Goal: Answer question/provide support: Share knowledge or assist other users

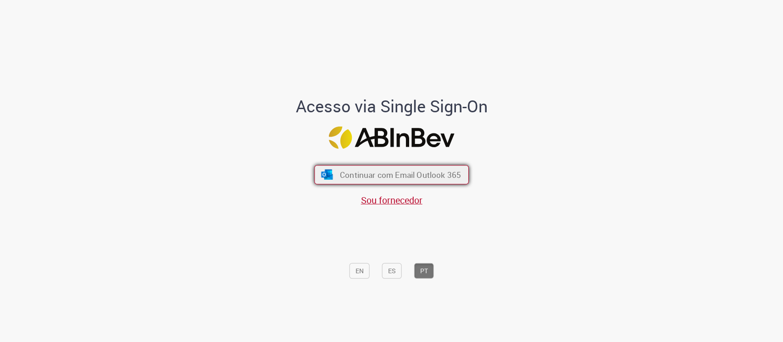
click at [371, 167] on button "Continuar com Email Outlook 365" at bounding box center [391, 174] width 155 height 19
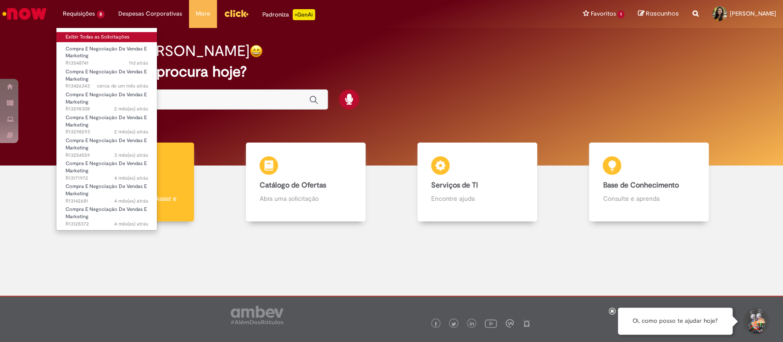
click at [97, 34] on body "Pular para o conteúdo da página Requisições 8 Exibir Todas as Solicitações Comp…" at bounding box center [391, 171] width 783 height 342
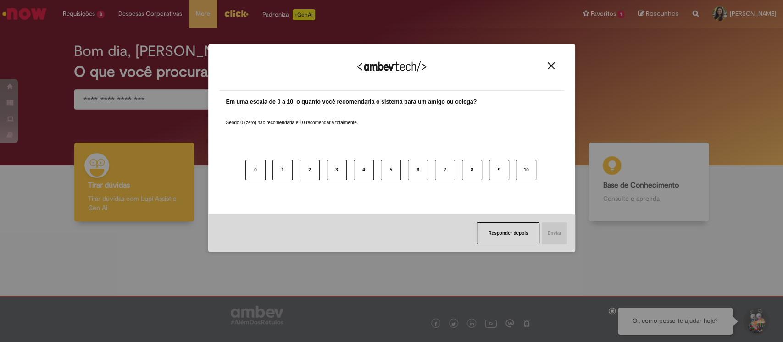
click at [551, 66] on img "Close" at bounding box center [551, 65] width 7 height 7
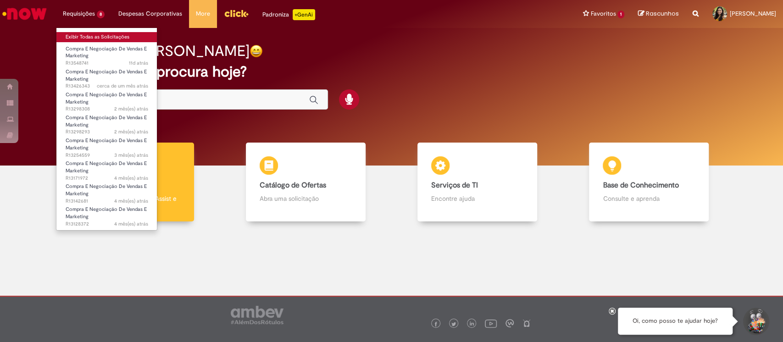
click at [81, 33] on link "Exibir Todas as Solicitações" at bounding box center [106, 37] width 101 height 10
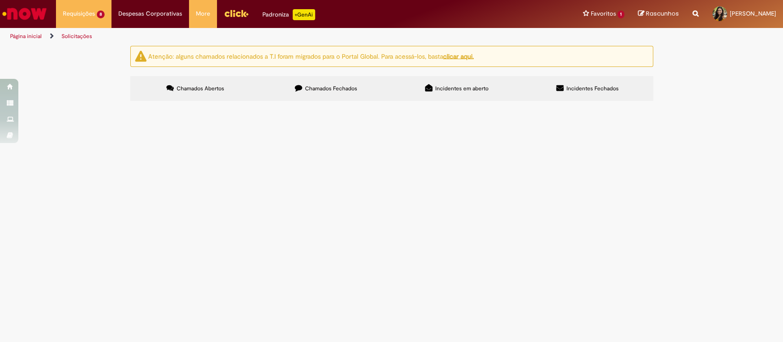
click at [0, 0] on span "Boa tarde, tudo bem? Conseguem me ajudar por favor a criar o pedido complementa…" at bounding box center [0, 0] width 0 height 0
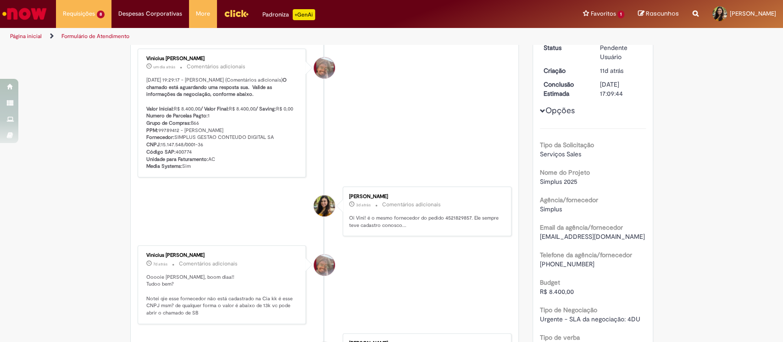
scroll to position [61, 0]
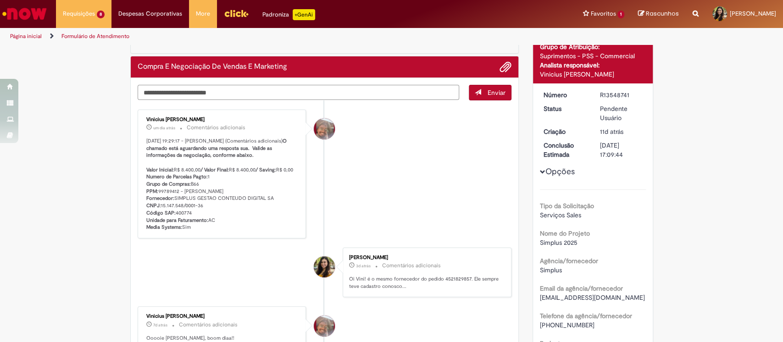
click at [242, 96] on textarea "Digite sua mensagem aqui..." at bounding box center [299, 93] width 322 height 16
type textarea "**********"
click at [488, 90] on span "Enviar" at bounding box center [497, 93] width 18 height 8
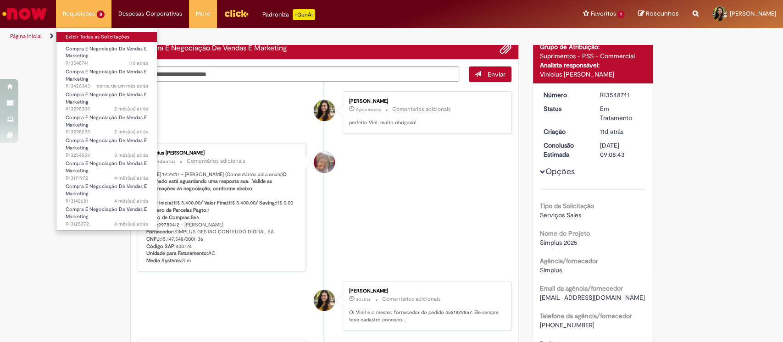
click at [100, 32] on link "Exibir Todas as Solicitações" at bounding box center [106, 37] width 101 height 10
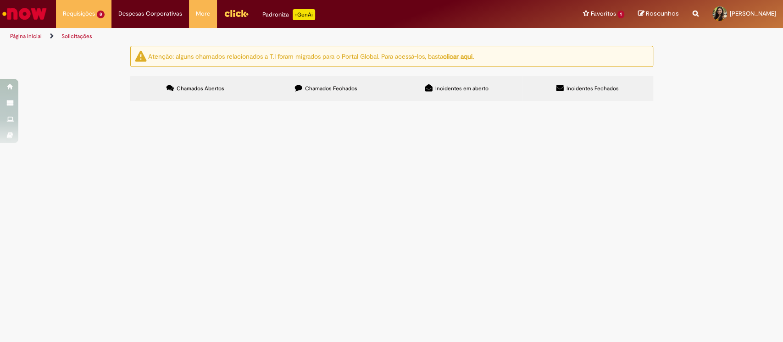
click at [0, 0] on td "Em Tratamento" at bounding box center [0, 0] width 0 height 0
click at [0, 0] on span "Em Tratamento" at bounding box center [0, 0] width 0 height 0
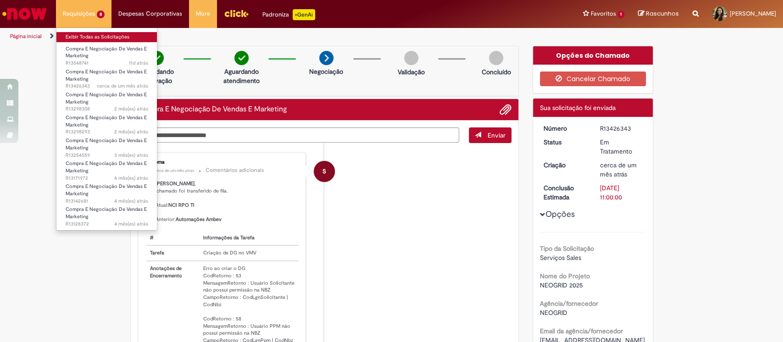
click at [91, 35] on link "Exibir Todas as Solicitações" at bounding box center [106, 37] width 101 height 10
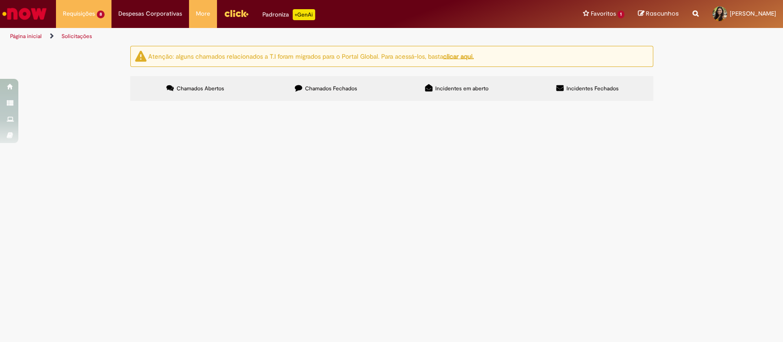
click at [329, 88] on span "Chamados Fechados" at bounding box center [331, 88] width 52 height 7
click at [0, 0] on span "Boa tarde! Conseguem me ajudar por favor a abrir o pedido para pagamento Q3 da …" at bounding box center [0, 0] width 0 height 0
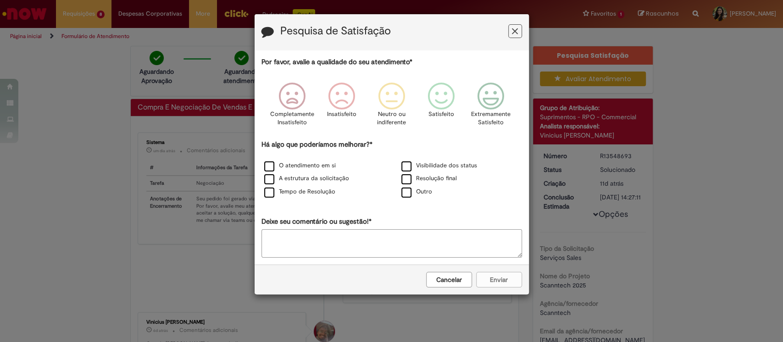
click at [517, 30] on icon "Feedback" at bounding box center [515, 32] width 6 height 10
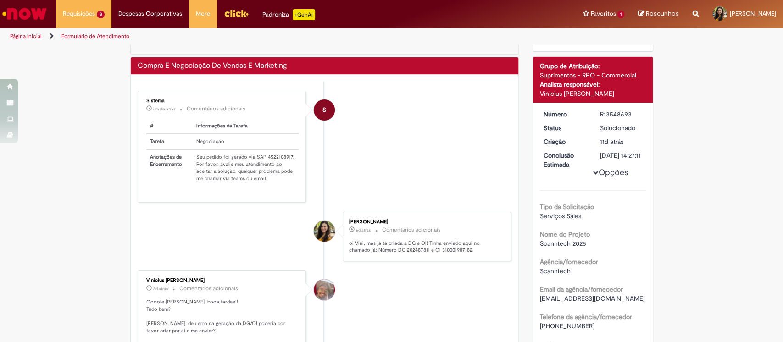
scroll to position [61, 0]
